Goal: Task Accomplishment & Management: Manage account settings

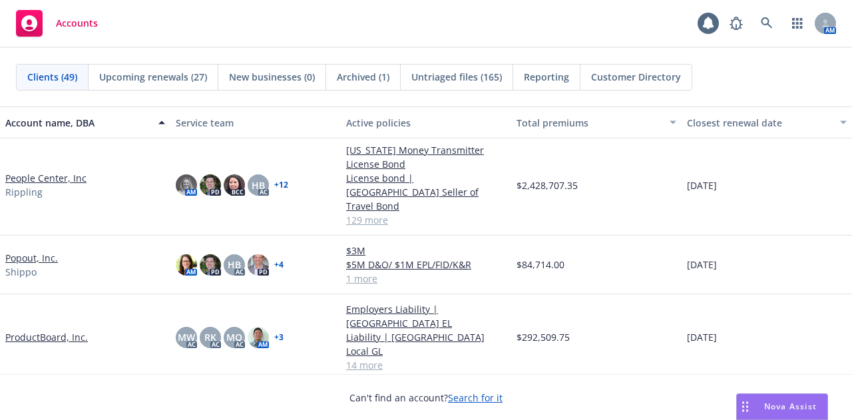
scroll to position [1768, 0]
click at [35, 250] on link "Popout, Inc." at bounding box center [31, 257] width 53 height 14
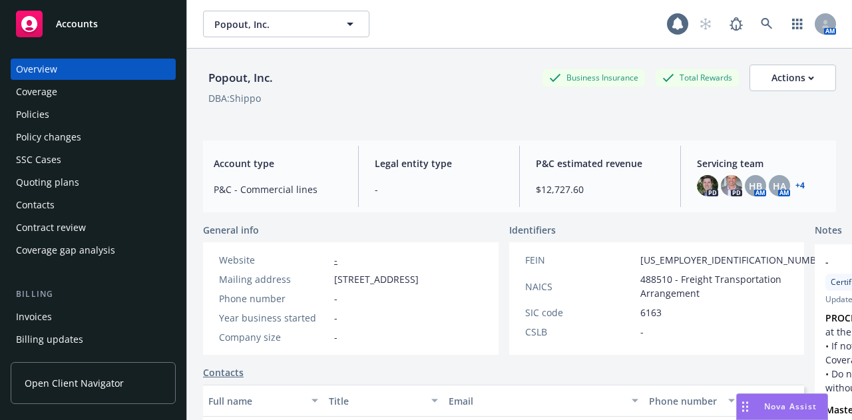
click at [36, 97] on div "Coverage" at bounding box center [36, 91] width 41 height 21
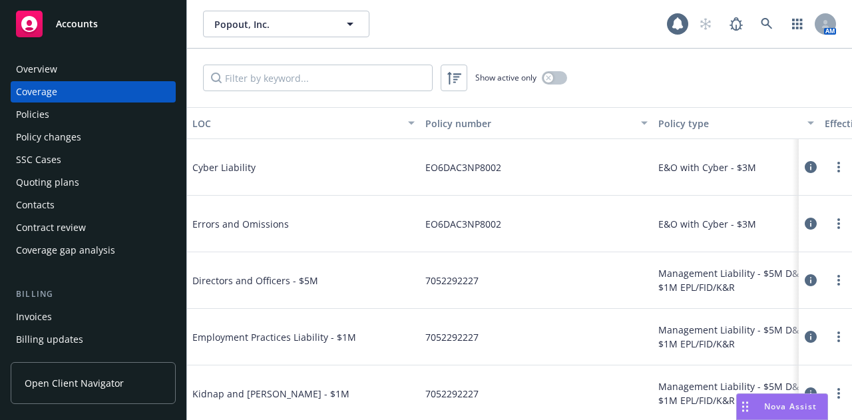
click at [46, 115] on div "Policies" at bounding box center [32, 114] width 33 height 21
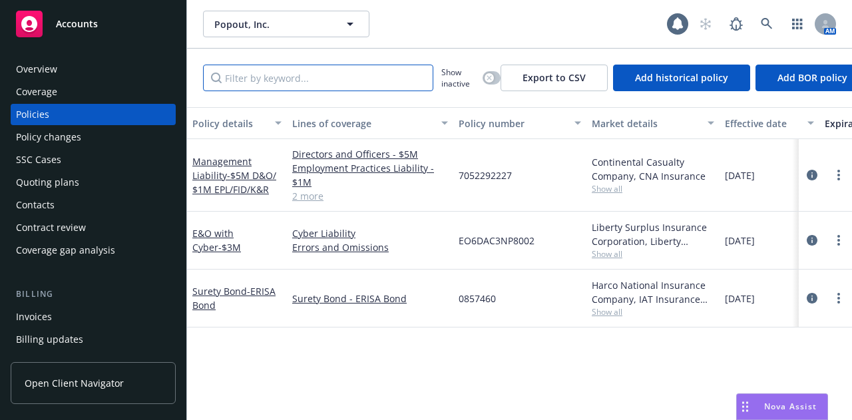
click at [315, 77] on input "Filter by keyword..." at bounding box center [318, 78] width 230 height 27
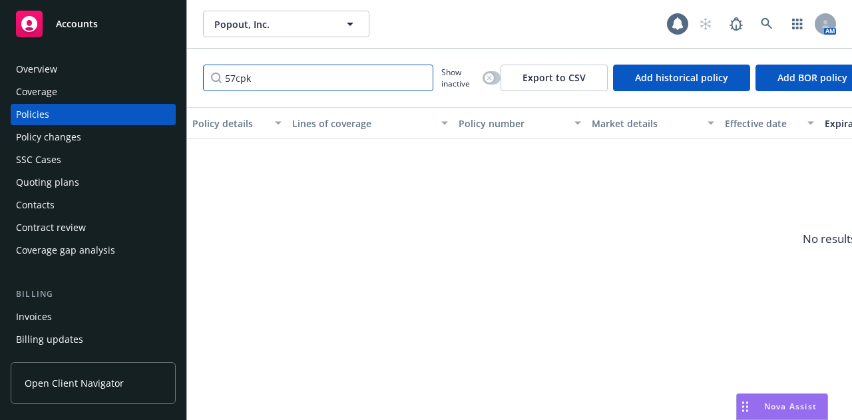
type input "57cpk"
click at [492, 79] on div "button" at bounding box center [489, 77] width 9 height 9
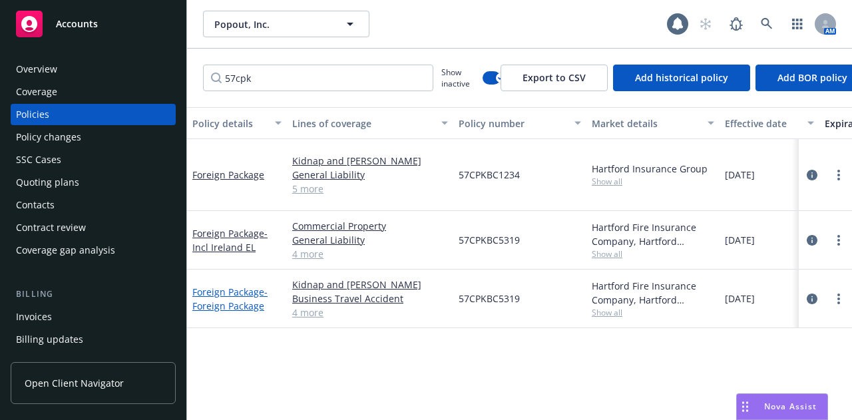
click at [244, 286] on span "- Foreign Package" at bounding box center [229, 299] width 75 height 27
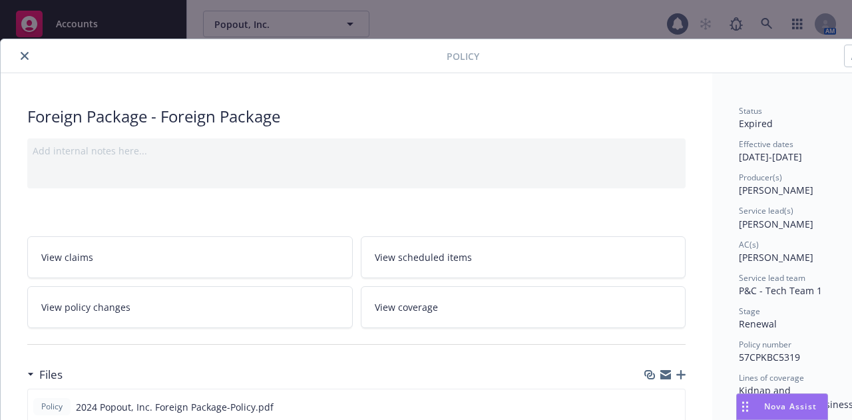
scroll to position [4, 73]
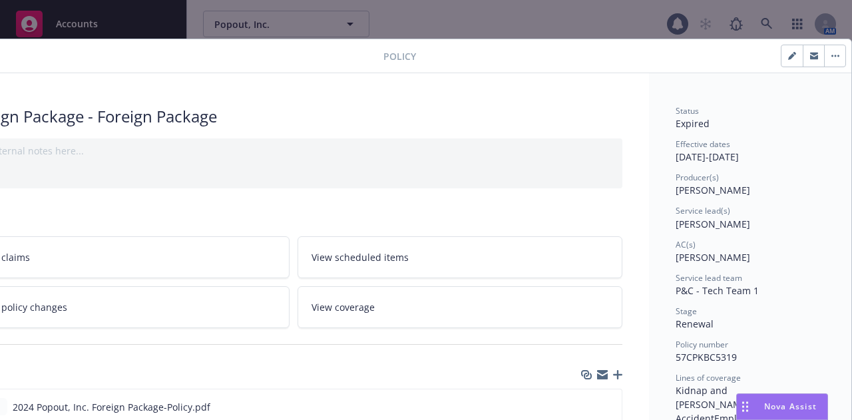
click at [832, 55] on icon "button" at bounding box center [836, 56] width 8 height 3
select select "12"
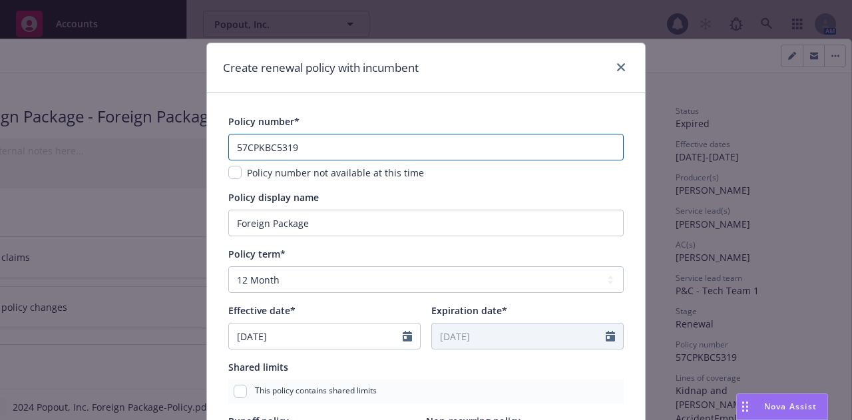
click at [272, 151] on input "57CPKBC5319" at bounding box center [426, 147] width 396 height 27
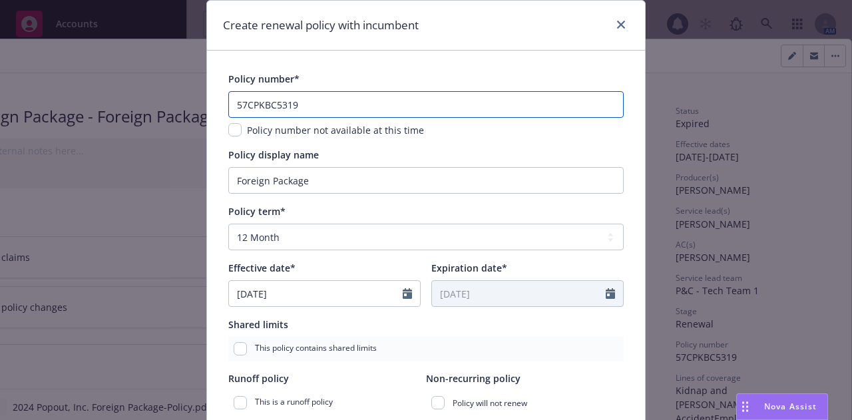
scroll to position [43, 0]
click at [375, 327] on div "Shared limits" at bounding box center [426, 324] width 396 height 14
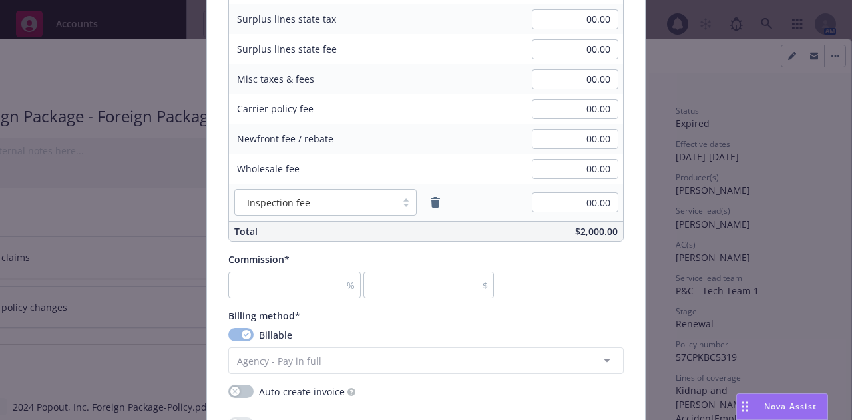
scroll to position [921, 0]
click at [291, 282] on input "number" at bounding box center [294, 284] width 133 height 27
type input "1"
type input "20"
type input "15"
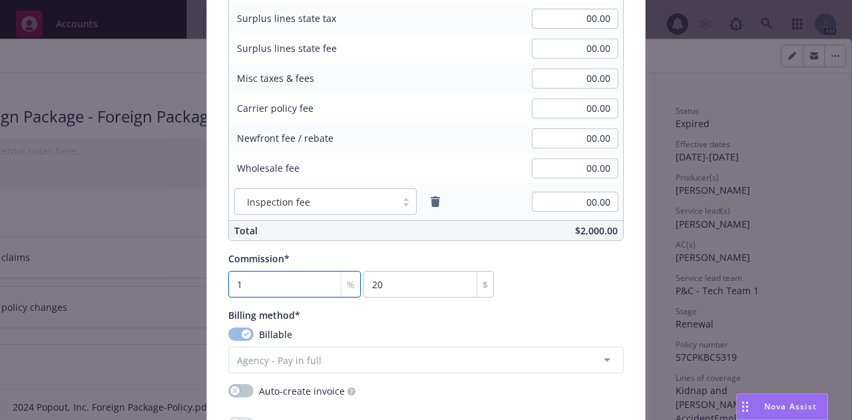
type input "300"
type input "15"
click at [554, 276] on div "Commission* 15 % 300 $" at bounding box center [426, 275] width 396 height 46
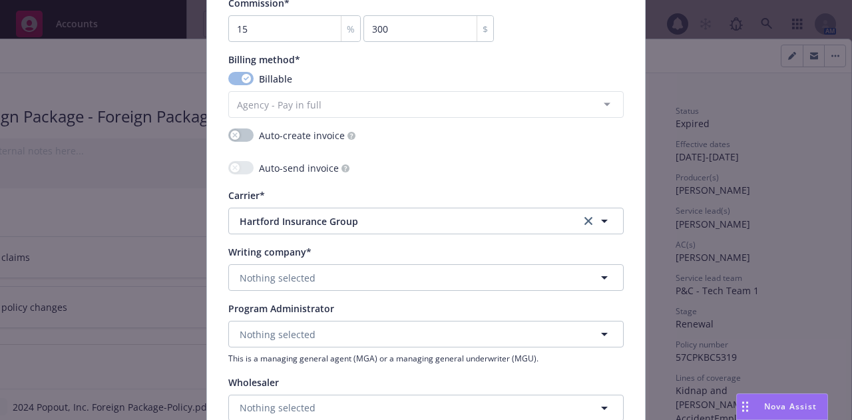
scroll to position [1177, 0]
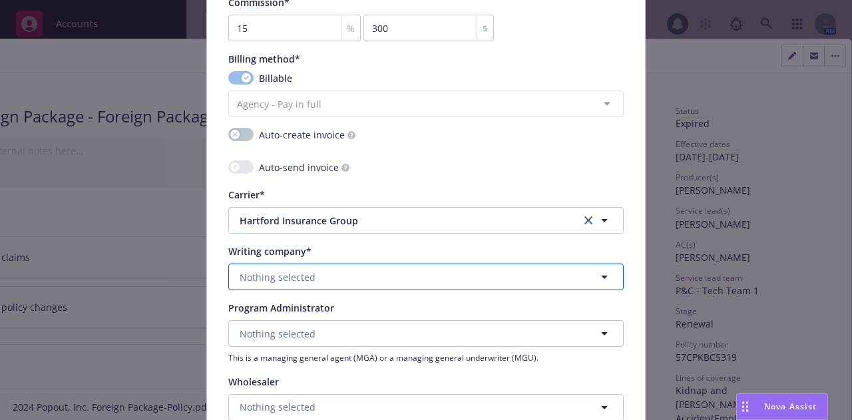
click at [298, 270] on span "Nothing selected" at bounding box center [278, 277] width 76 height 14
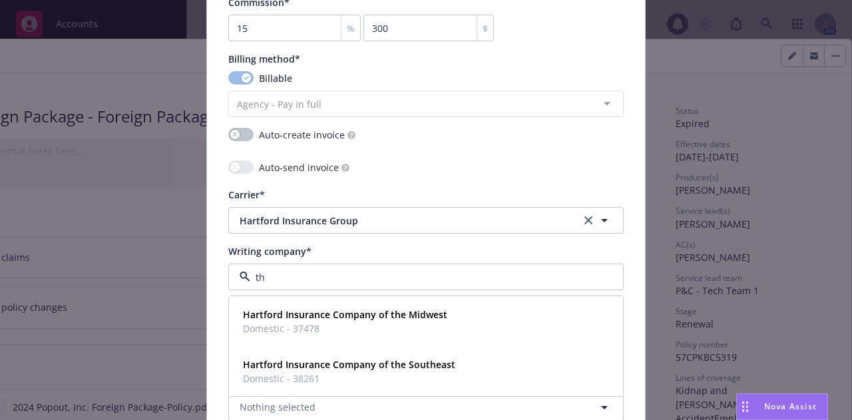
type input "t"
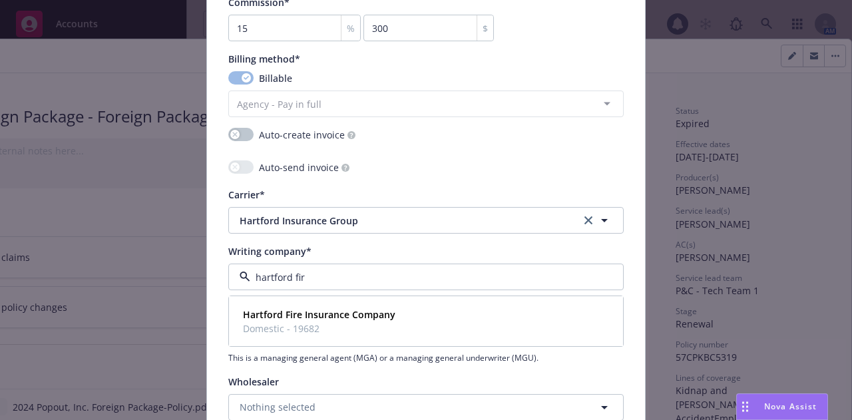
type input "hartford fire"
click at [309, 328] on span "Domestic - 19682" at bounding box center [319, 329] width 153 height 14
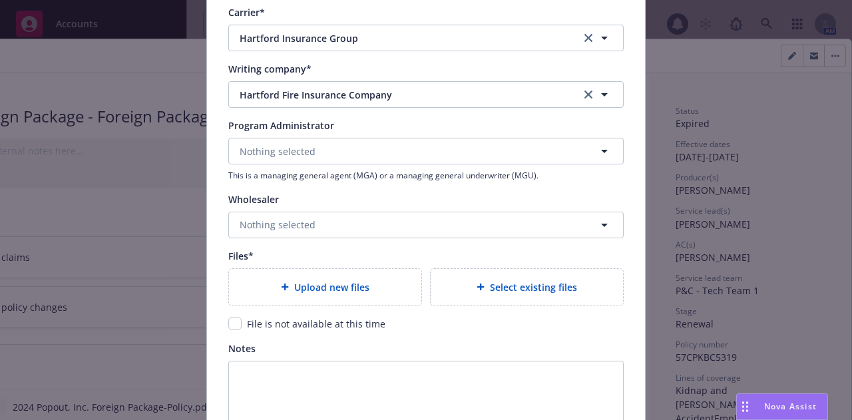
scroll to position [1361, 0]
click at [267, 290] on div "Upload new files" at bounding box center [325, 285] width 171 height 15
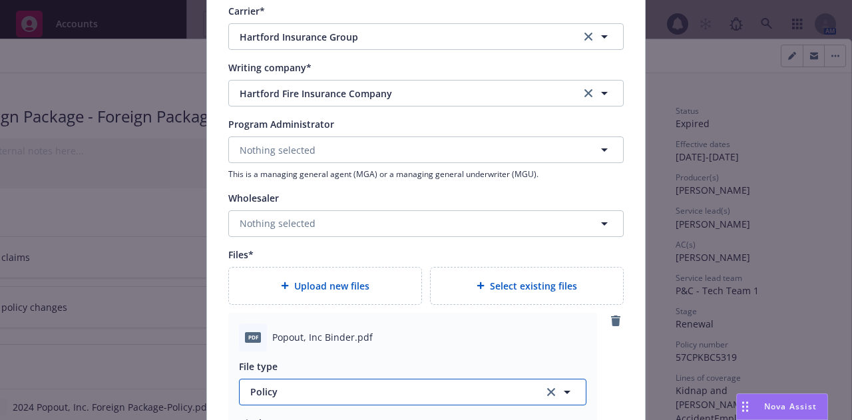
click at [449, 388] on span "Policy" at bounding box center [389, 392] width 278 height 14
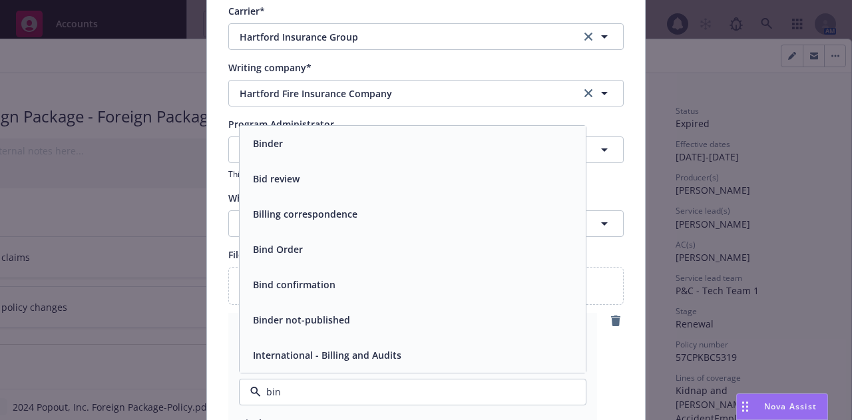
type input "bind"
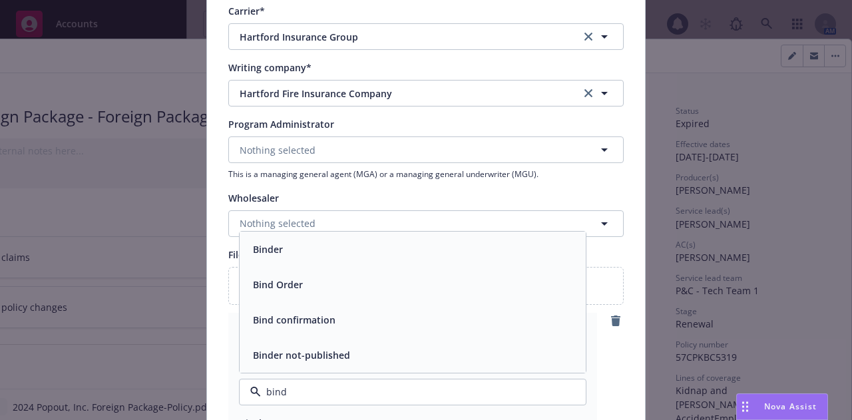
click at [414, 249] on div "Binder" at bounding box center [413, 249] width 330 height 19
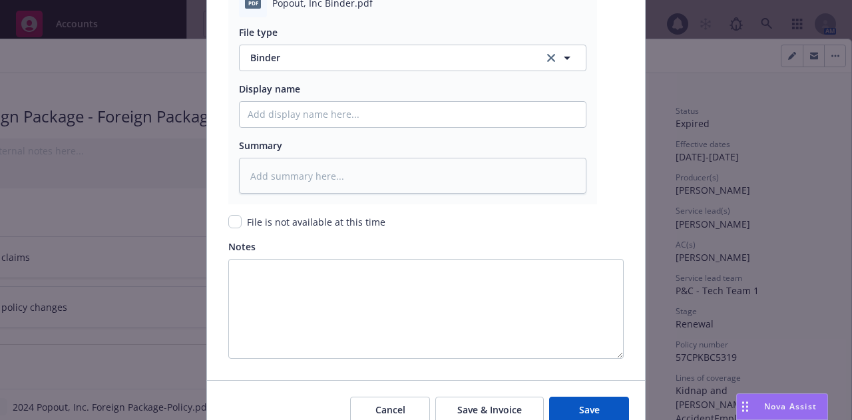
scroll to position [1753, 0]
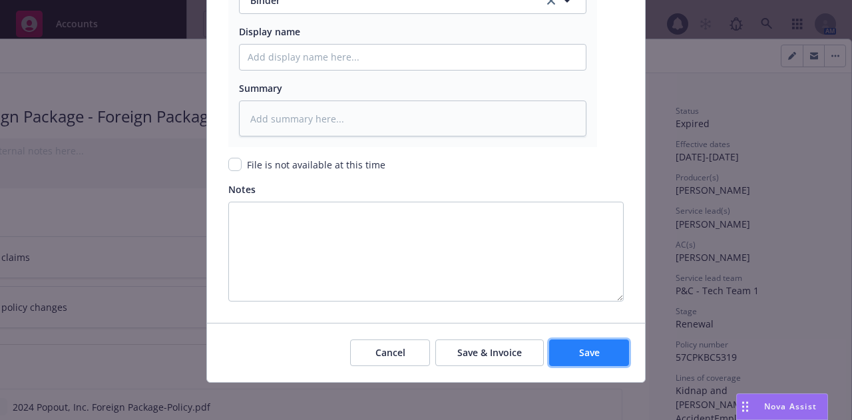
click at [590, 352] on span "Save" at bounding box center [589, 352] width 21 height 13
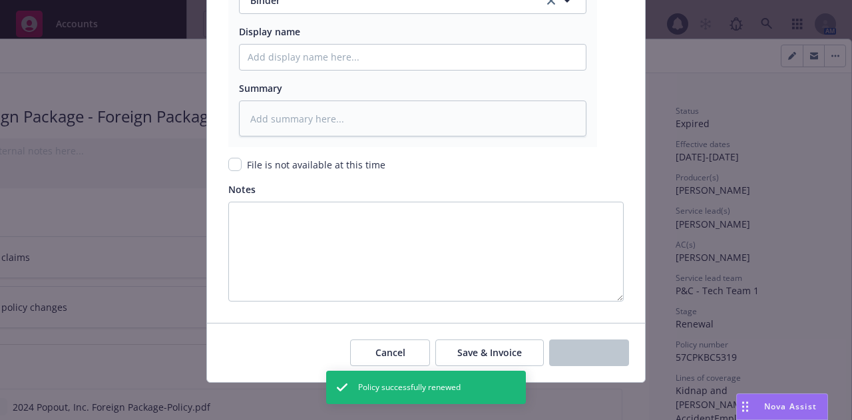
type textarea "x"
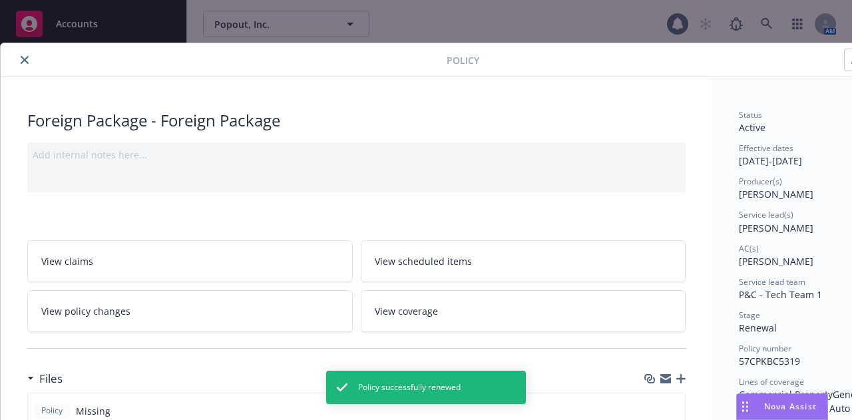
click at [23, 59] on icon "close" at bounding box center [25, 60] width 8 height 8
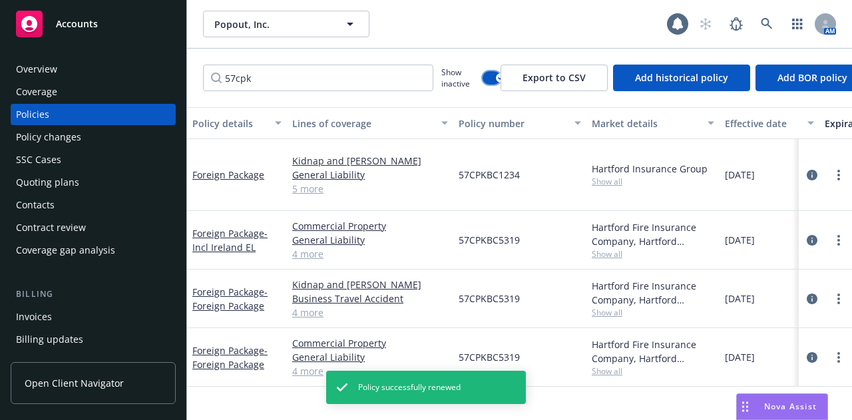
click at [494, 75] on button "button" at bounding box center [492, 77] width 18 height 13
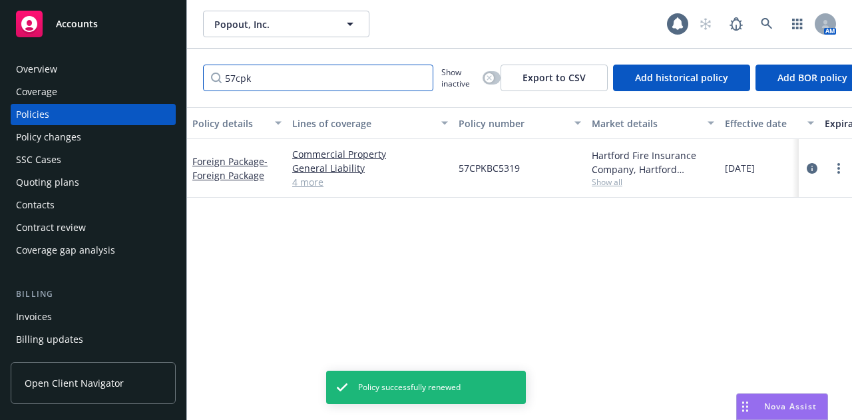
click at [422, 77] on input "57cpk" at bounding box center [318, 78] width 230 height 27
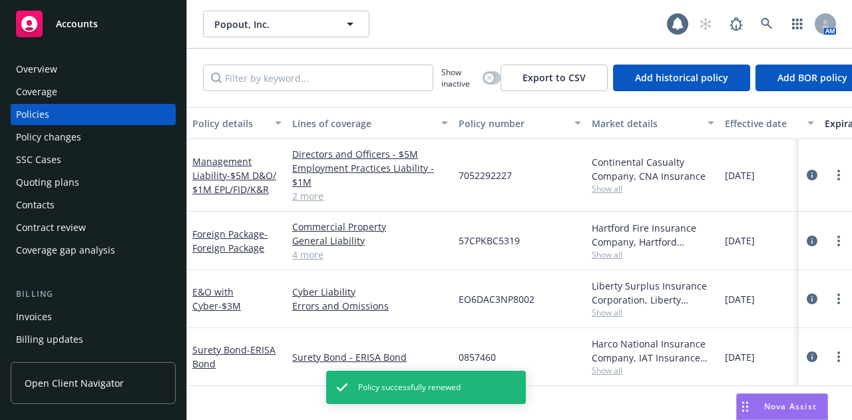
click at [543, 233] on div "57CPKBC5319" at bounding box center [520, 241] width 133 height 59
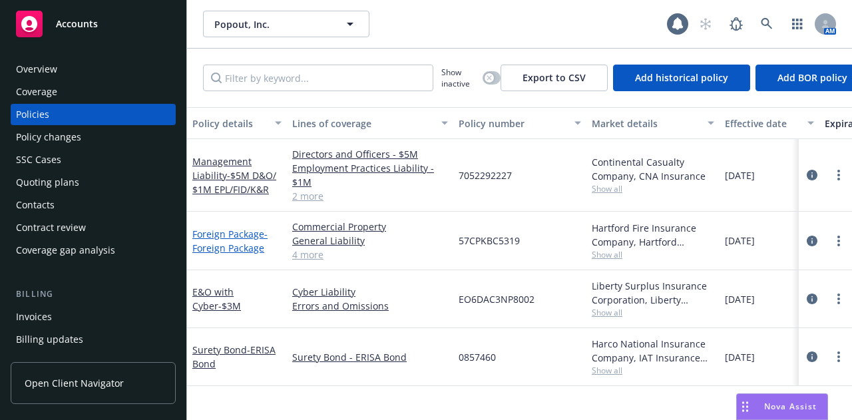
click at [252, 243] on span "- Foreign Package" at bounding box center [229, 241] width 75 height 27
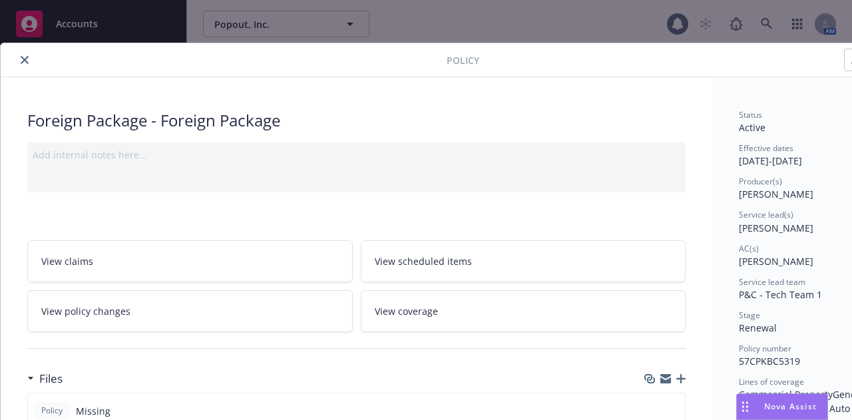
click at [21, 57] on icon "close" at bounding box center [25, 60] width 8 height 8
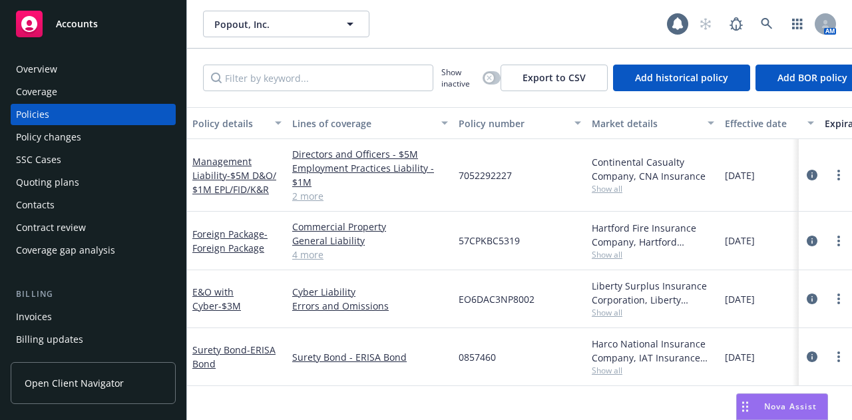
click at [58, 37] on div "Accounts" at bounding box center [93, 24] width 155 height 27
